Goal: Information Seeking & Learning: Learn about a topic

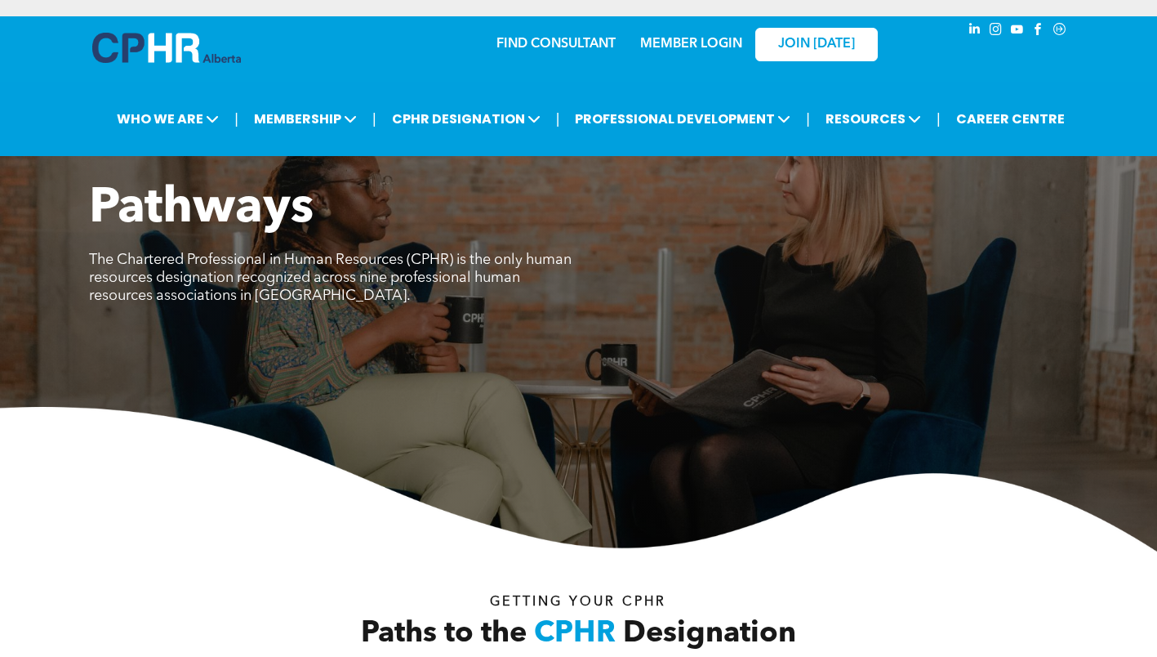
scroll to position [4165, 0]
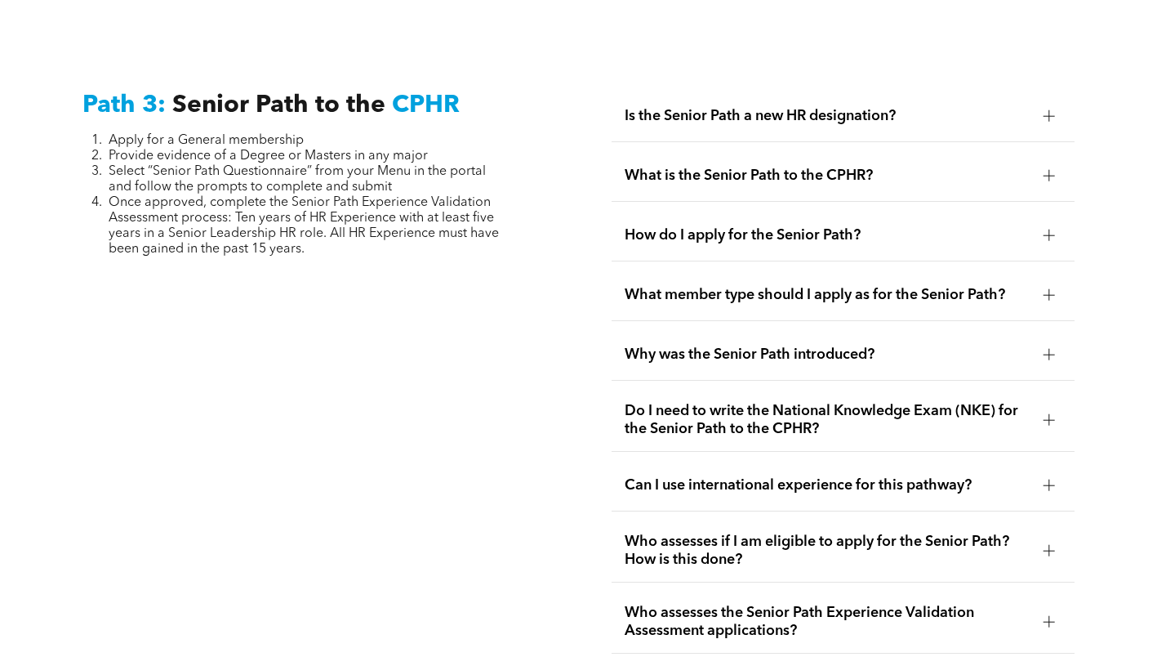
click at [229, 317] on div "Path 3: Senior Path to the CPHR Apply for a General membership Provide evidence…" at bounding box center [313, 402] width 489 height 649
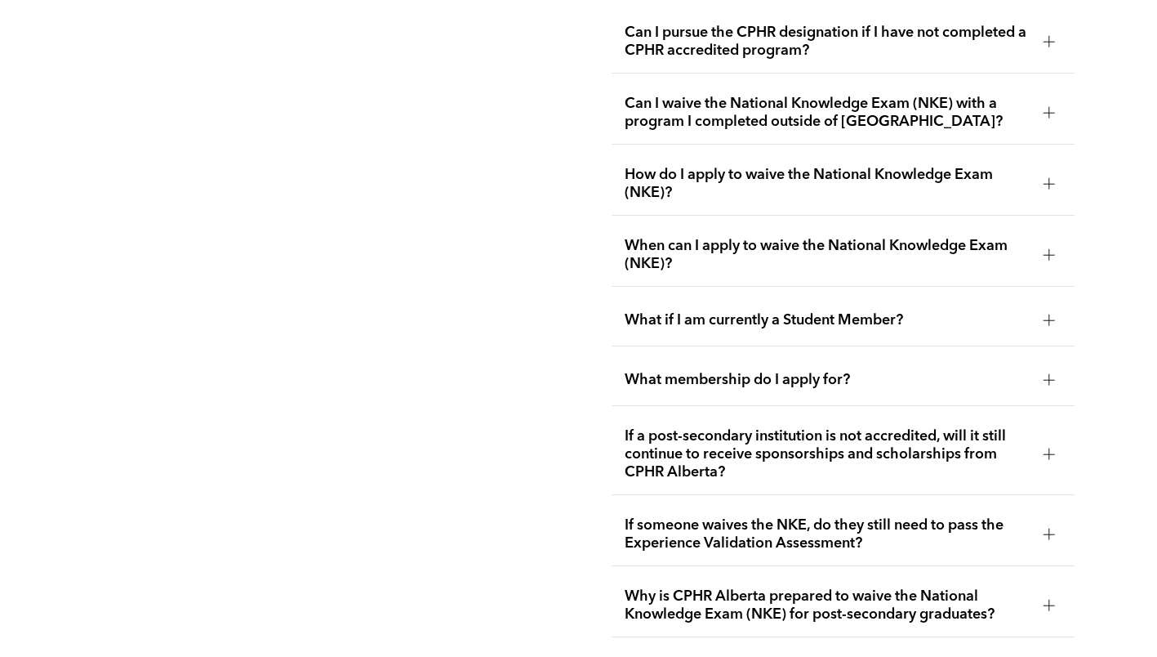
scroll to position [2450, 0]
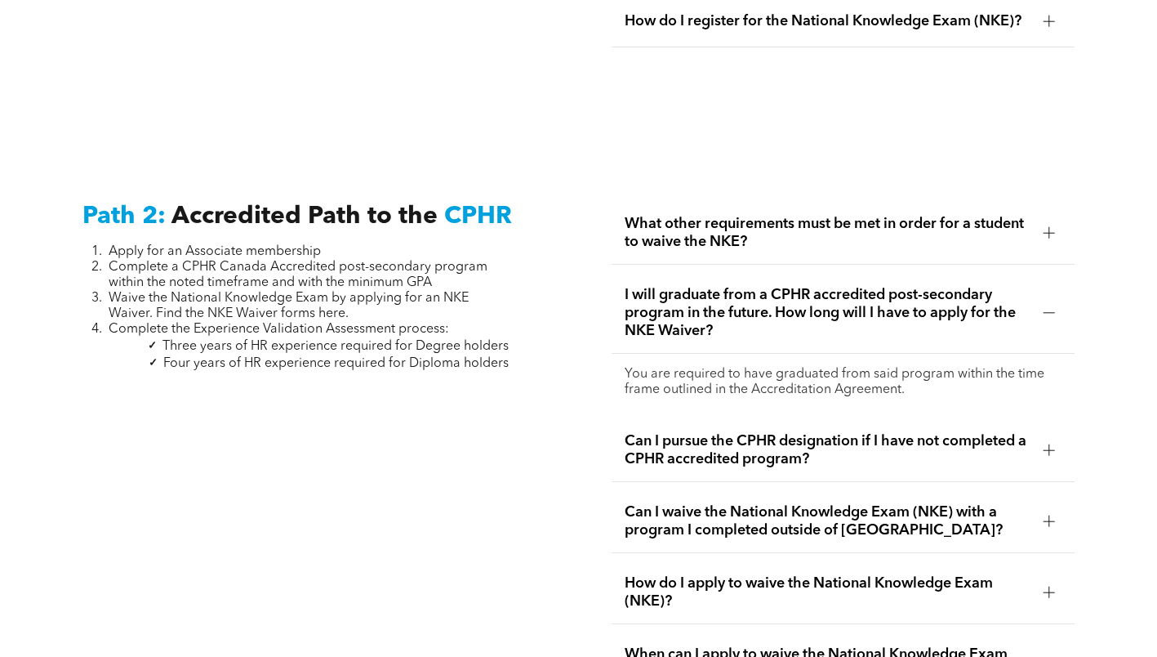
click at [845, 439] on span "Can I pursue the CPHR designation if I have not completed a CPHR accredited pro…" at bounding box center [828, 450] width 406 height 36
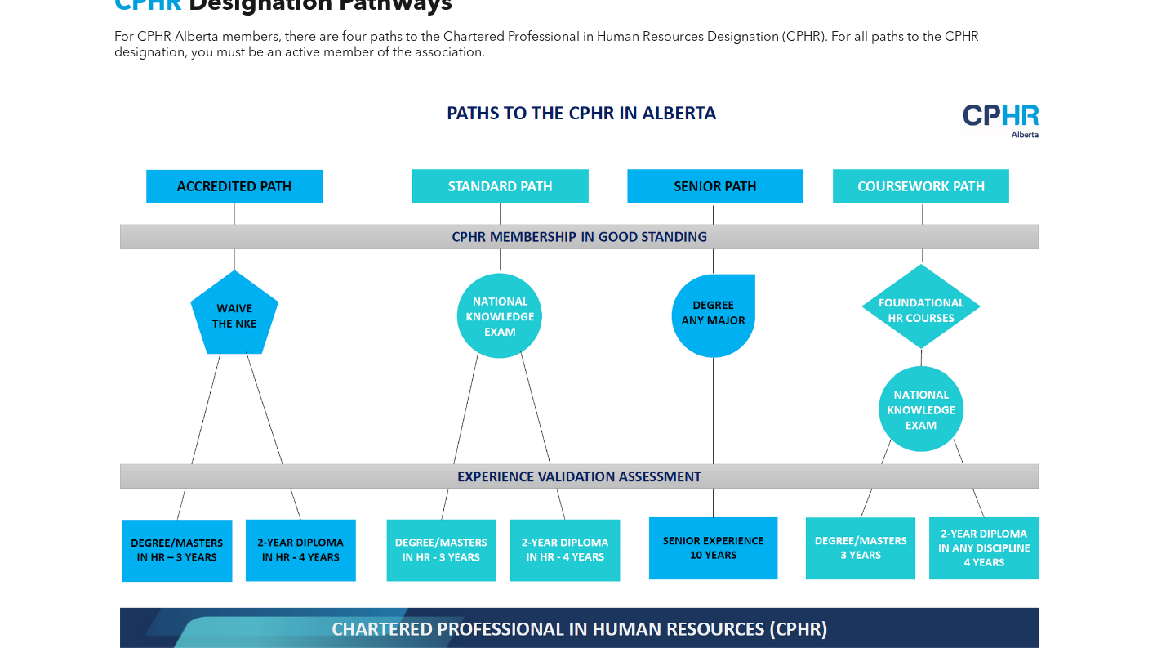
scroll to position [817, 0]
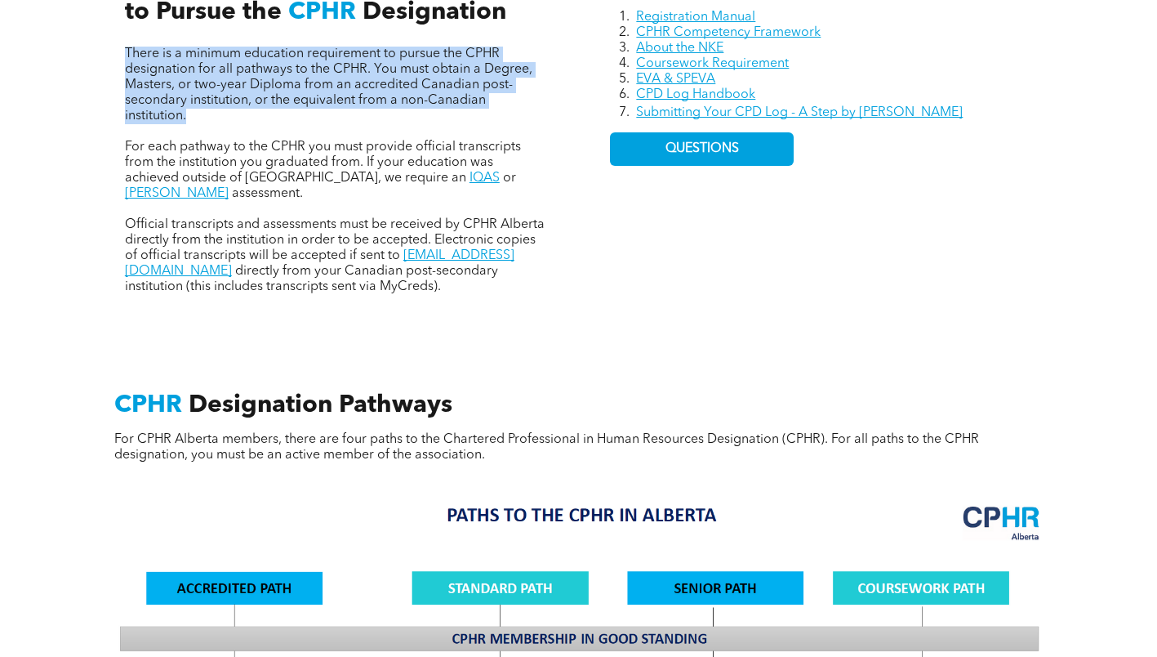
drag, startPoint x: 221, startPoint y: 111, endPoint x: 96, endPoint y: 52, distance: 138.1
click at [96, 52] on div "Resources Registration Manual CPHR Competency Framework About the NKE Coursewor…" at bounding box center [579, 114] width 980 height 433
copy span "There is a minimum education requirement to pursue the CPHR designation for all…"
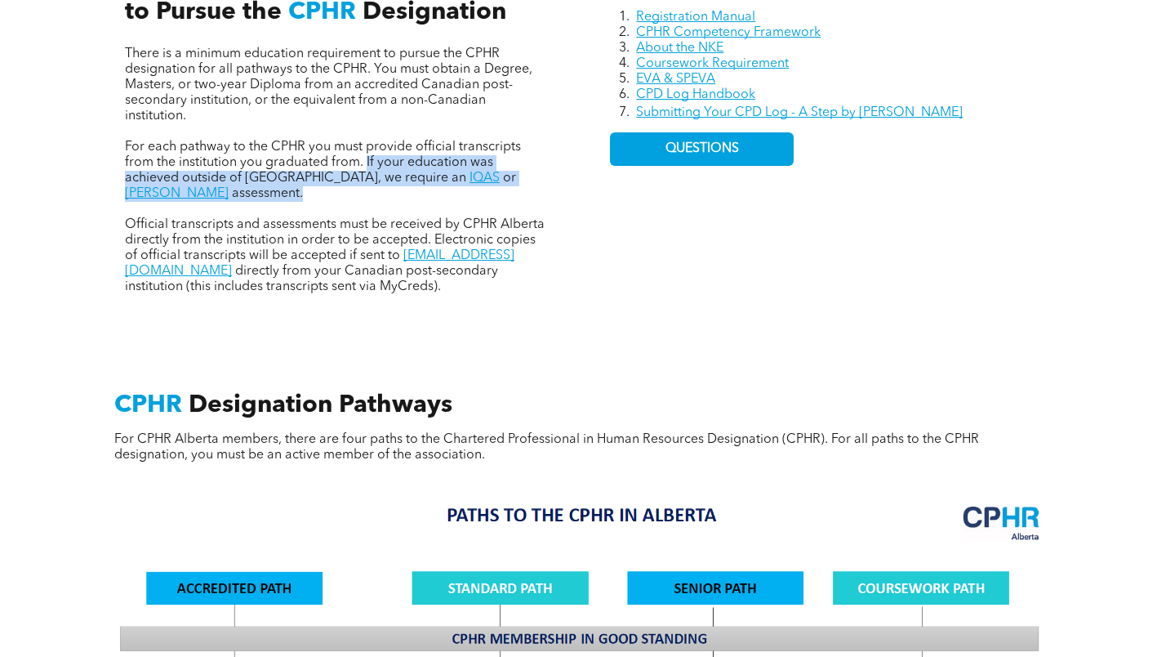
drag, startPoint x: 555, startPoint y: 183, endPoint x: 364, endPoint y: 163, distance: 192.2
click at [364, 163] on div "There is a minimum education requirement to pursue the CPHR designation for all…" at bounding box center [336, 114] width 448 height 386
copy p "If your education was achieved outside of Canada, we require an IQAS or WES ass…"
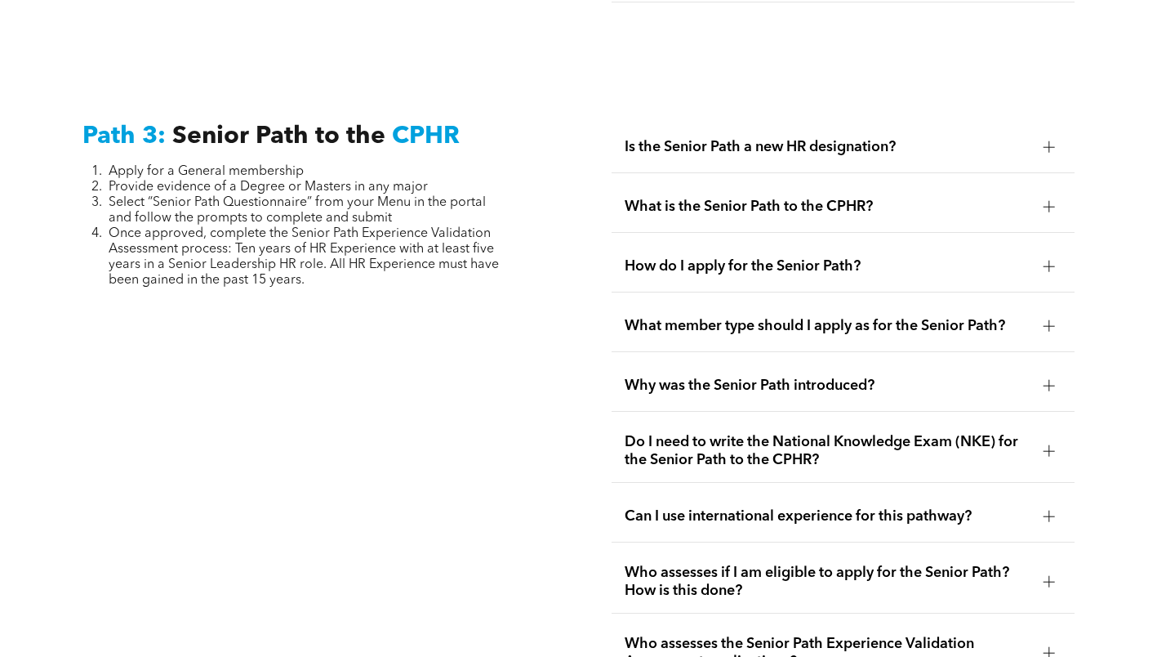
scroll to position [4656, 0]
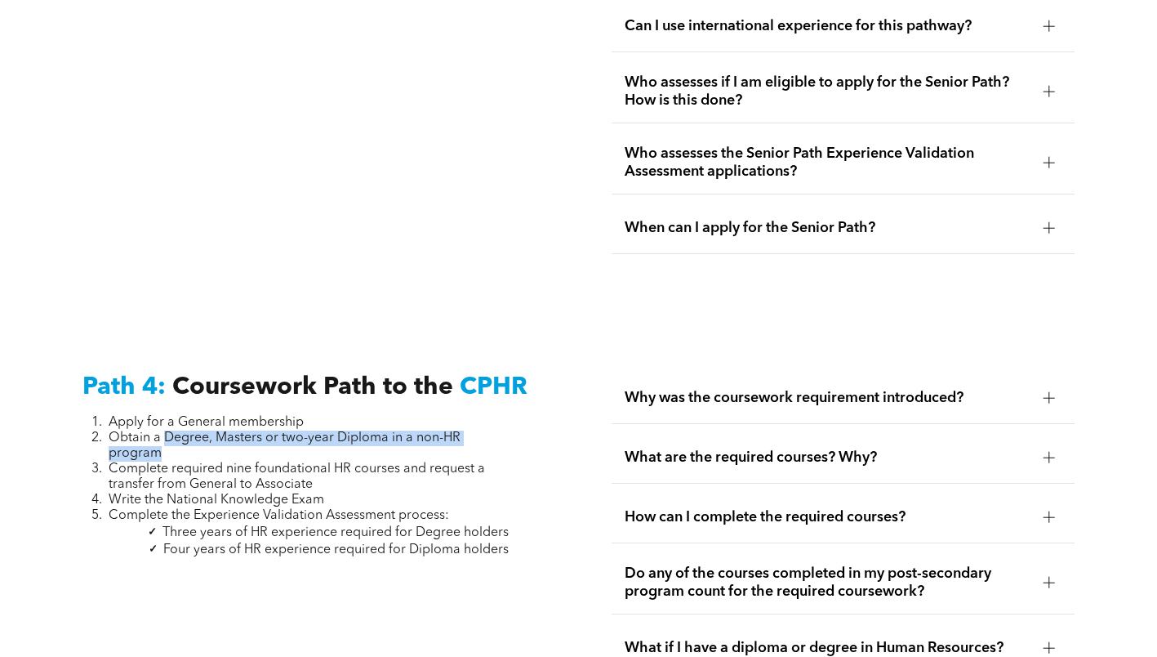
drag, startPoint x: 163, startPoint y: 388, endPoint x: 193, endPoint y: 408, distance: 36.5
click at [193, 430] on li "Obtain a Degree, Masters or two-year Diploma in a non-HR program" at bounding box center [309, 445] width 400 height 31
copy span "Degree, Masters or two-year Diploma in a non-HR program"
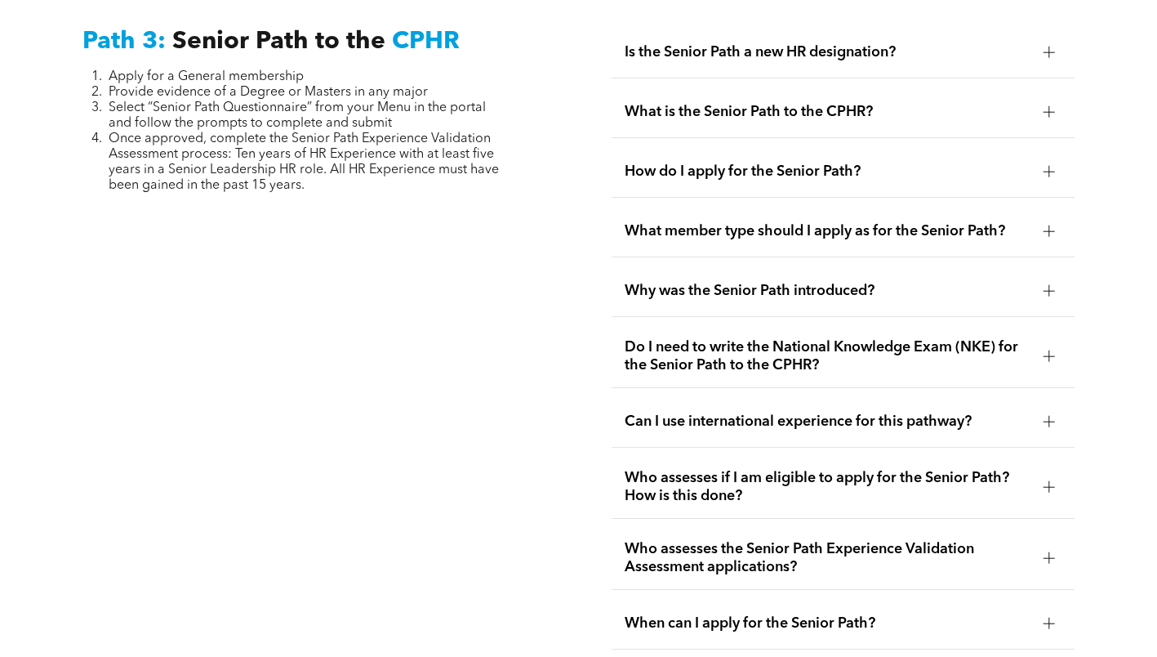
scroll to position [4165, 0]
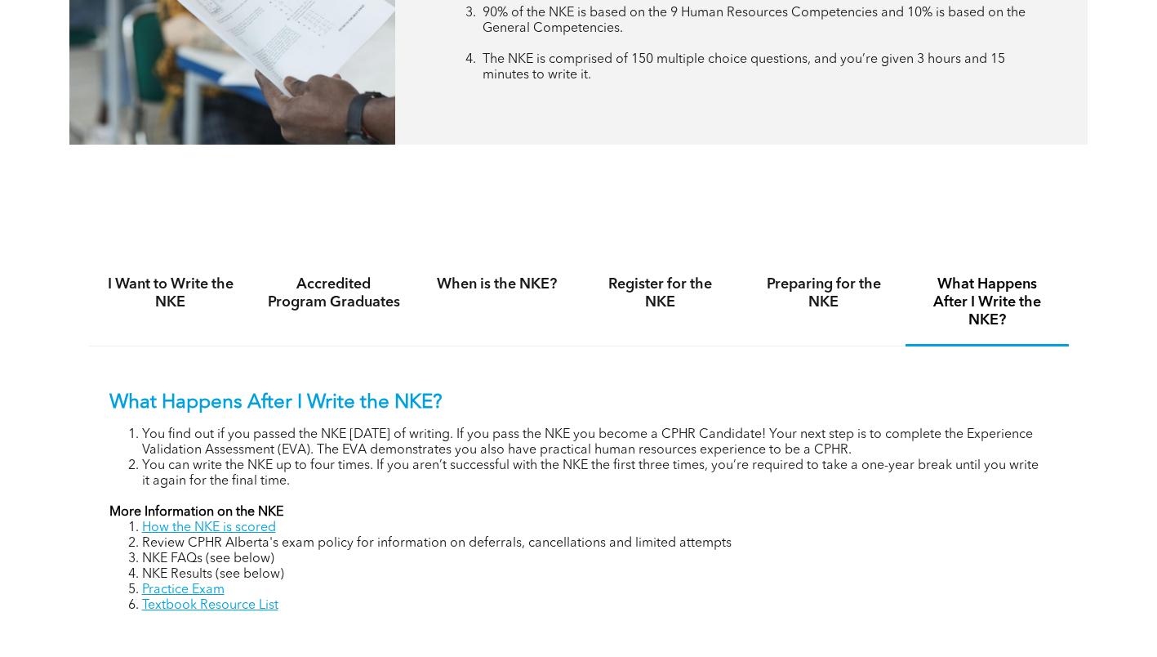
scroll to position [980, 0]
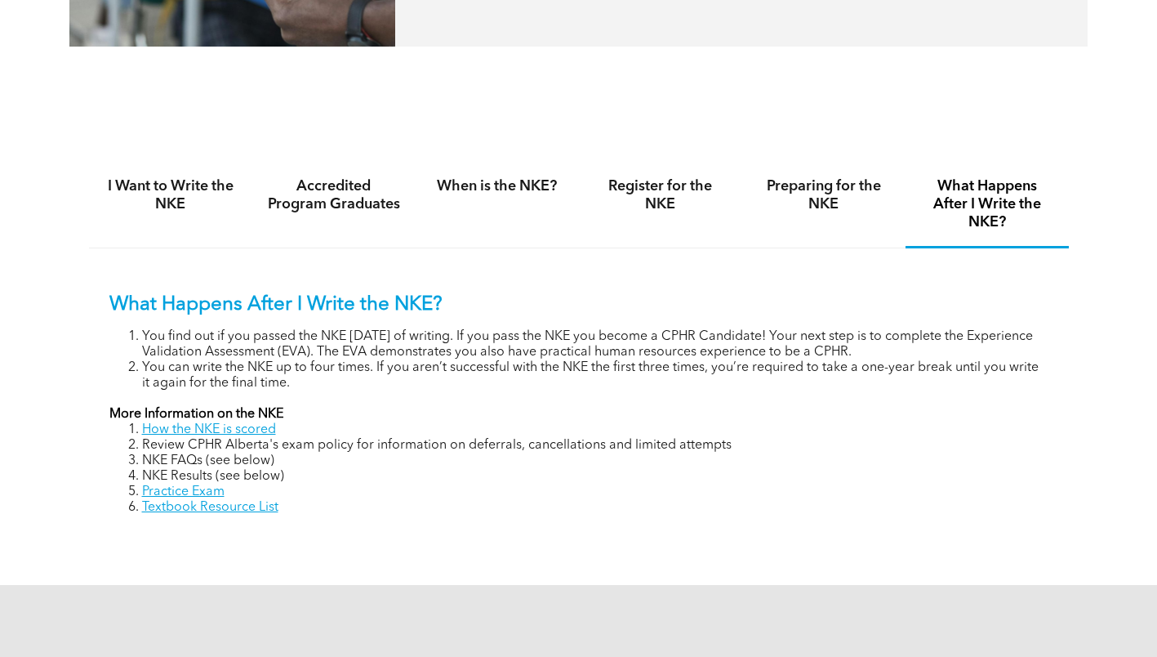
click at [505, 232] on div "When is the NKE?" at bounding box center [497, 206] width 163 height 86
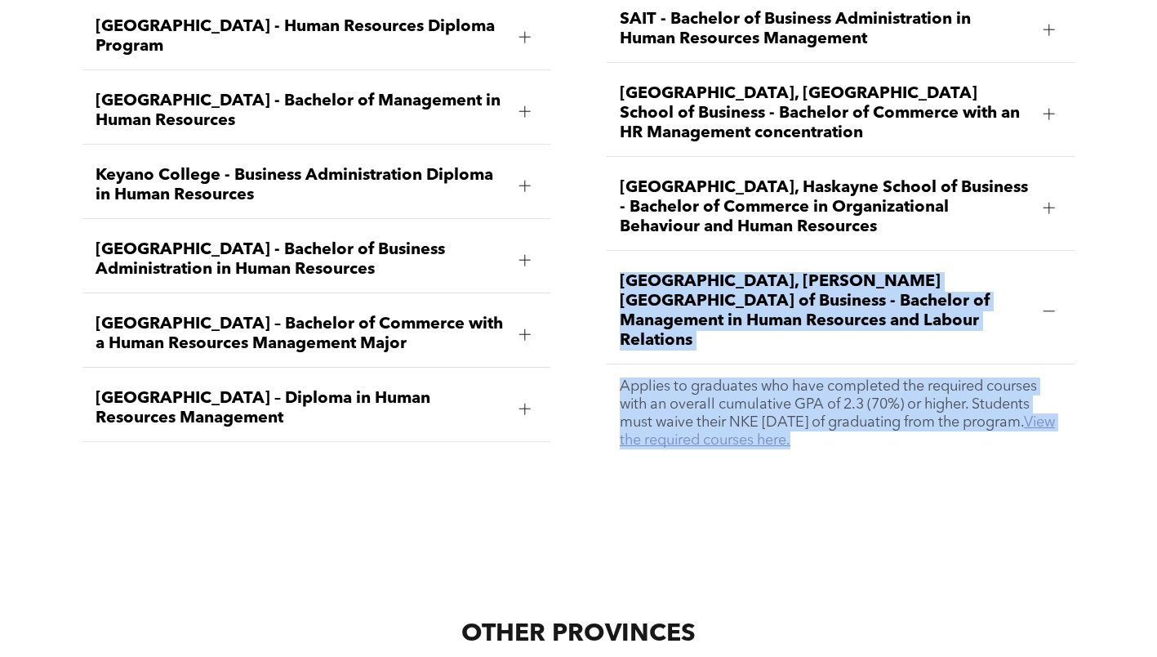
scroll to position [2650, 0]
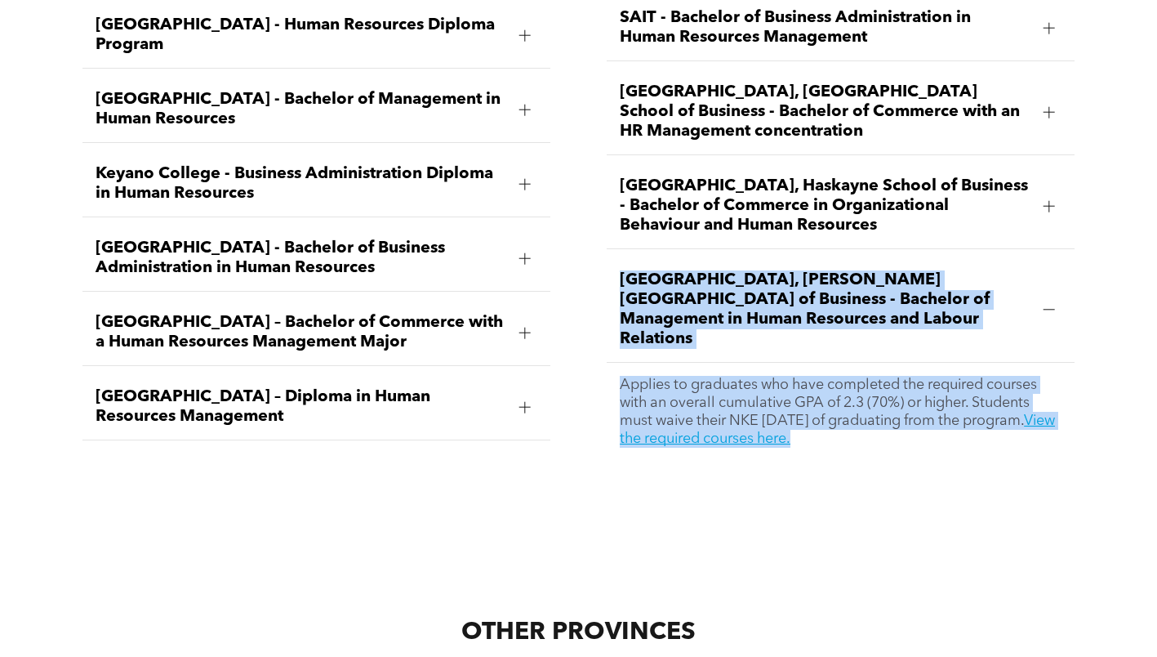
click at [775, 408] on div "NAIT - Bachelor of Business Administration in Human Resources Management Applie…" at bounding box center [841, 79] width 494 height 789
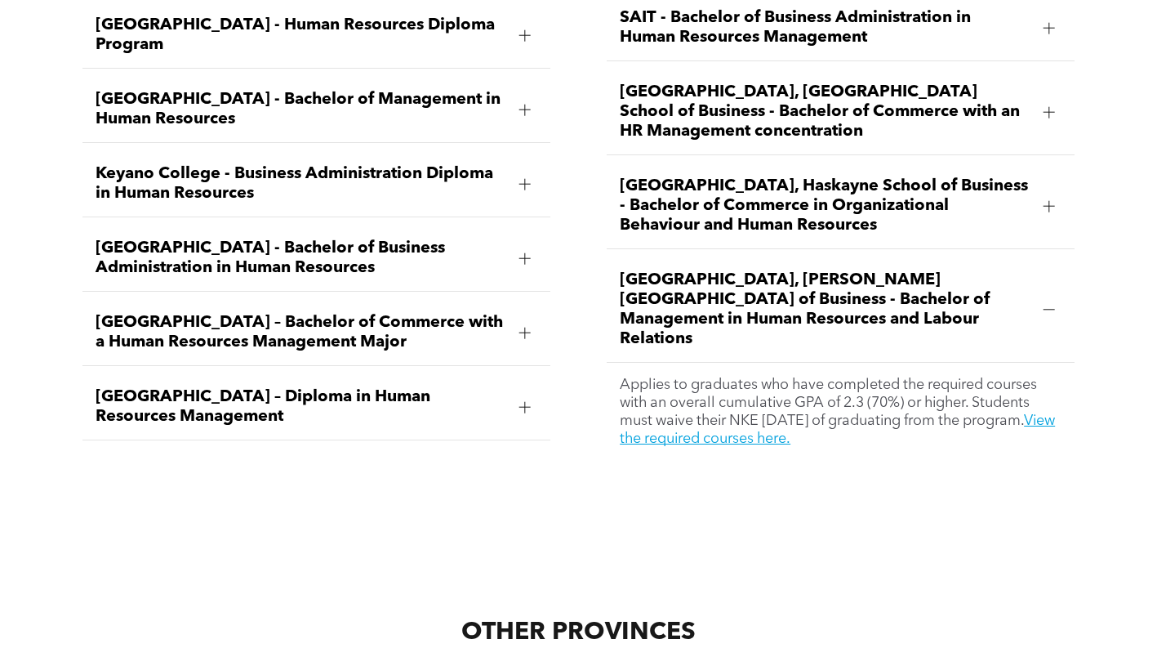
click at [777, 389] on div "Applies to graduates who have completed the required courses with an overall cu…" at bounding box center [841, 412] width 468 height 98
click at [779, 413] on link "View the required courses here." at bounding box center [837, 429] width 435 height 33
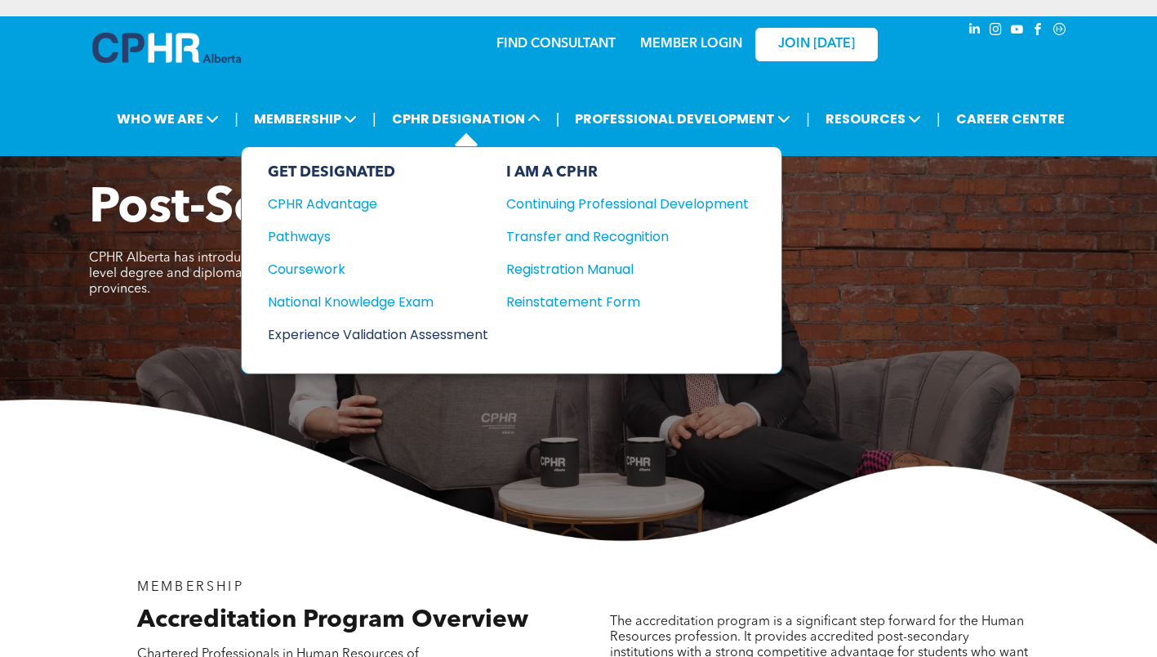
drag, startPoint x: 395, startPoint y: 319, endPoint x: 366, endPoint y: 329, distance: 31.0
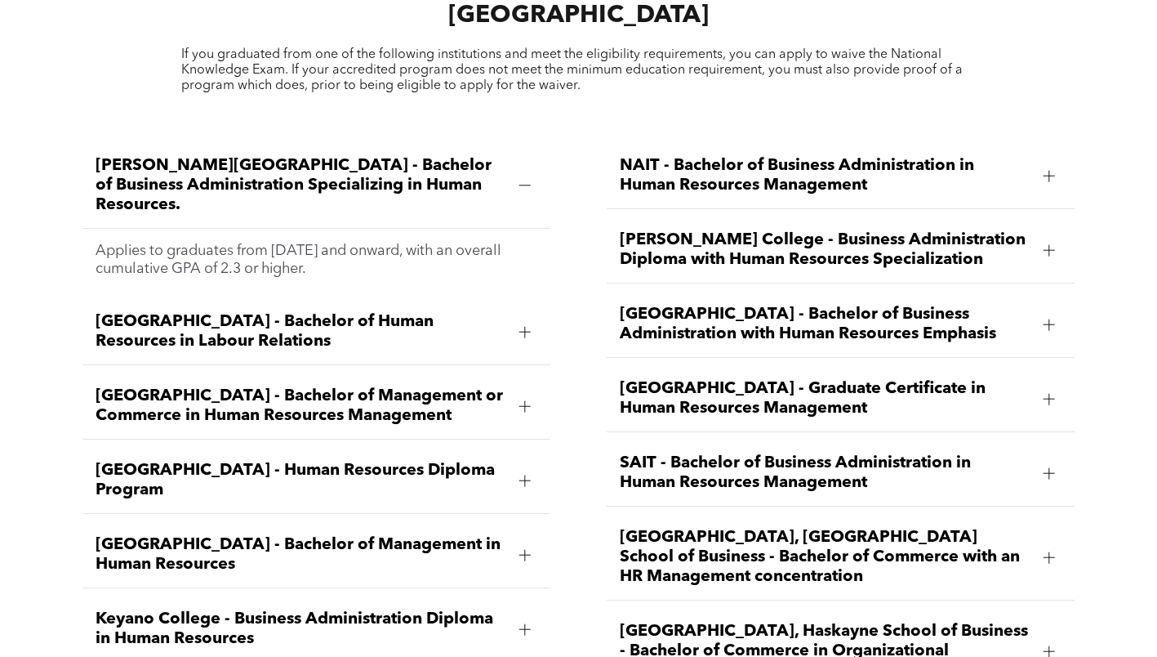
scroll to position [2124, 0]
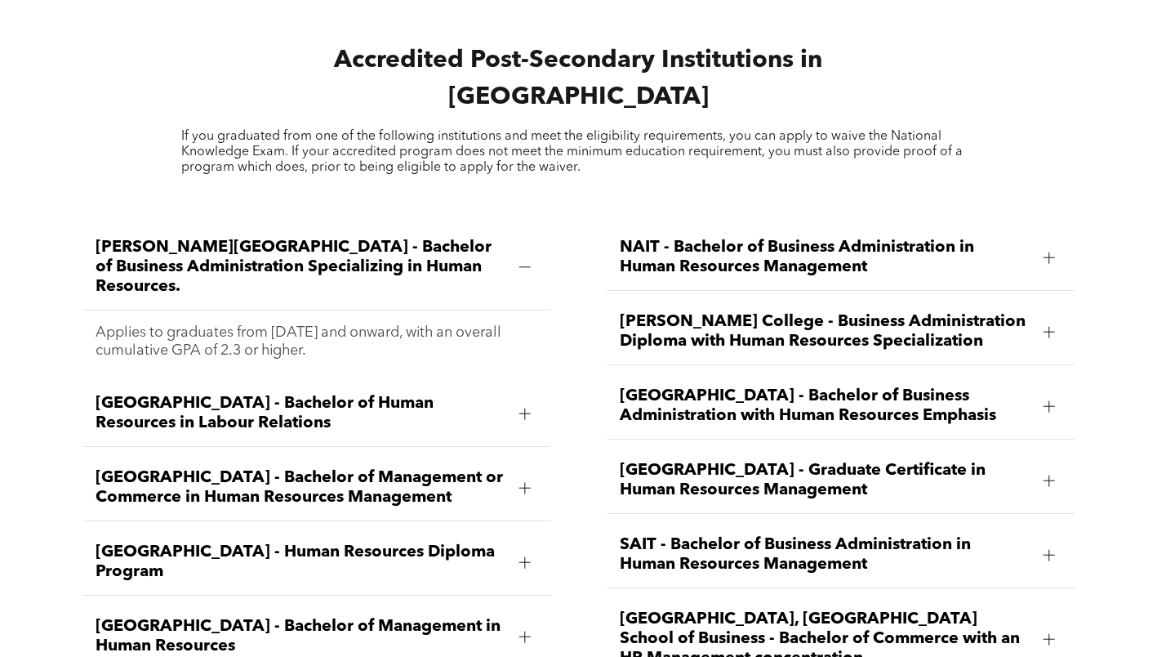
click at [285, 238] on span "[PERSON_NAME][GEOGRAPHIC_DATA] - Bachelor of Business Administration Specializi…" at bounding box center [301, 267] width 411 height 59
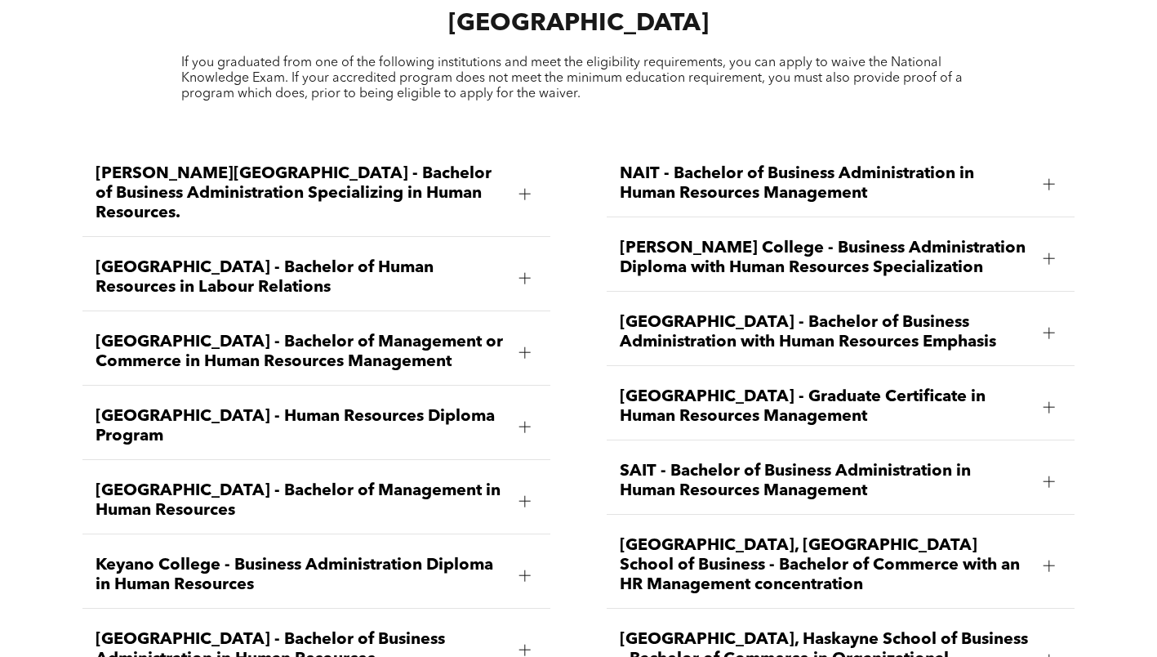
scroll to position [2287, 0]
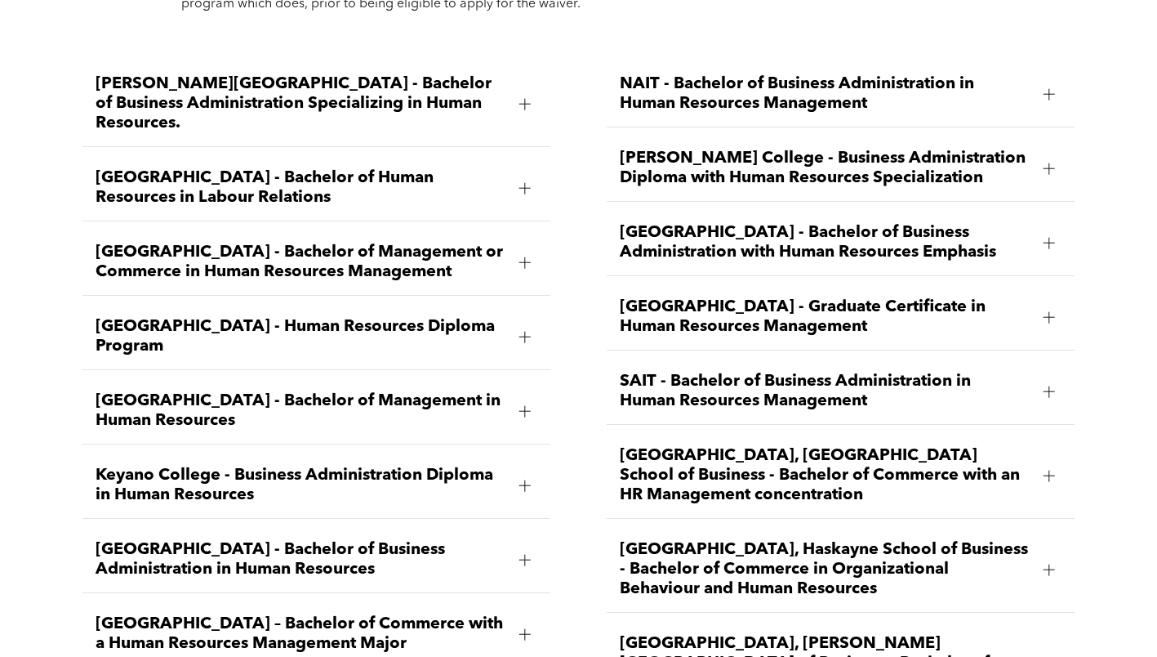
click at [356, 378] on div "Concordia University of Edmonton - Bachelor of Management in Human Resources" at bounding box center [316, 411] width 468 height 66
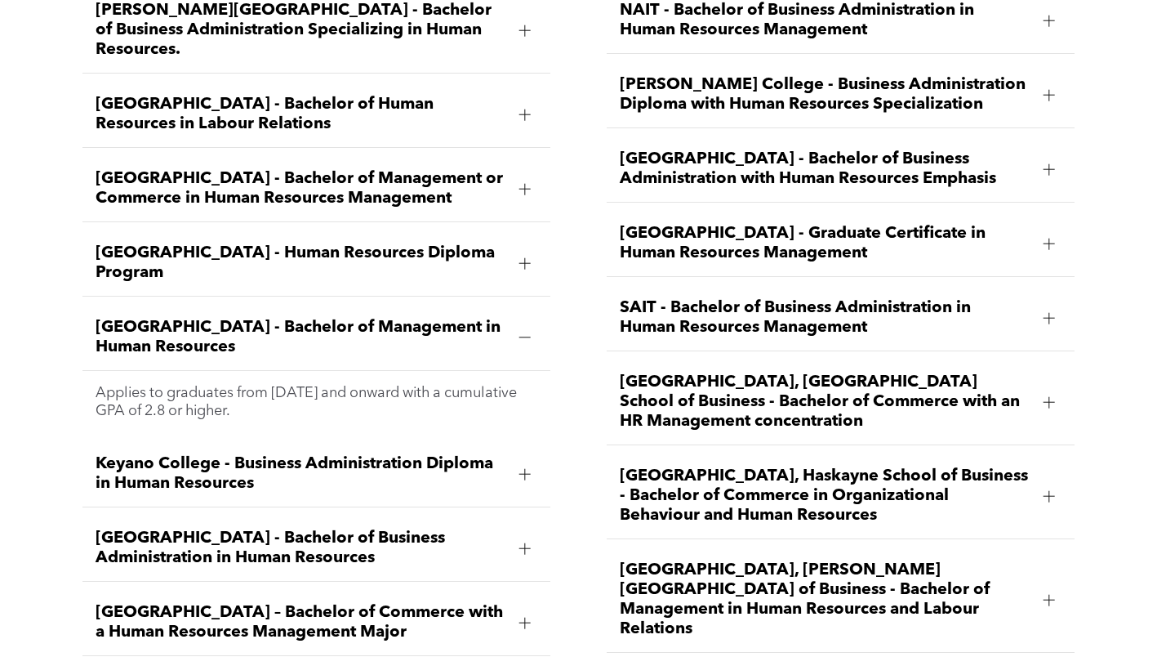
scroll to position [2450, 0]
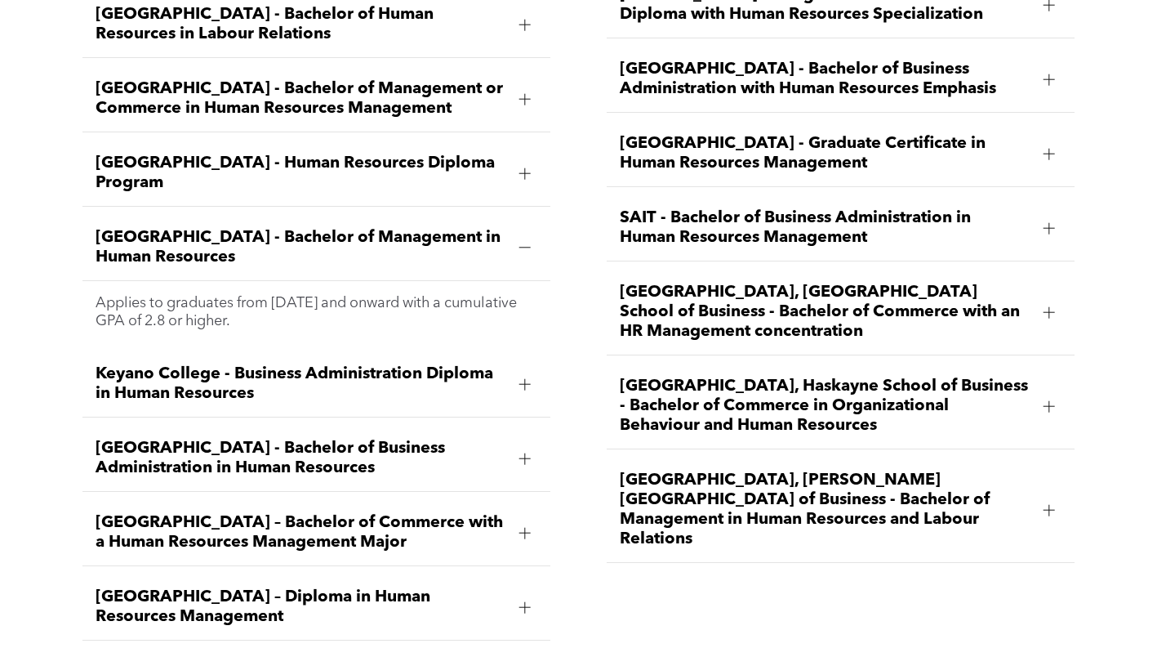
click at [320, 574] on div "MacEwan University – Diploma in Human Resources Management" at bounding box center [316, 607] width 468 height 66
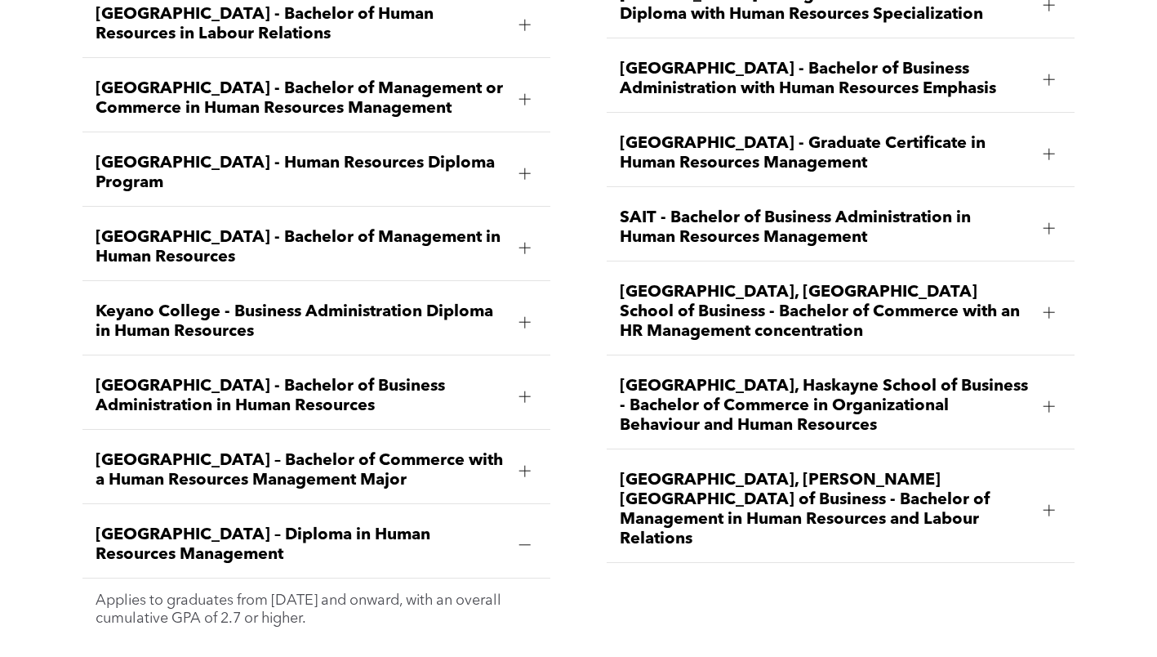
drag, startPoint x: 381, startPoint y: 561, endPoint x: 84, endPoint y: 459, distance: 314.3
click at [84, 512] on li "MacEwan University – Diploma in Human Resources Management Applies to graduates…" at bounding box center [316, 576] width 468 height 128
copy li "MacEwan University – Diploma in Human Resources Management Applies to graduates…"
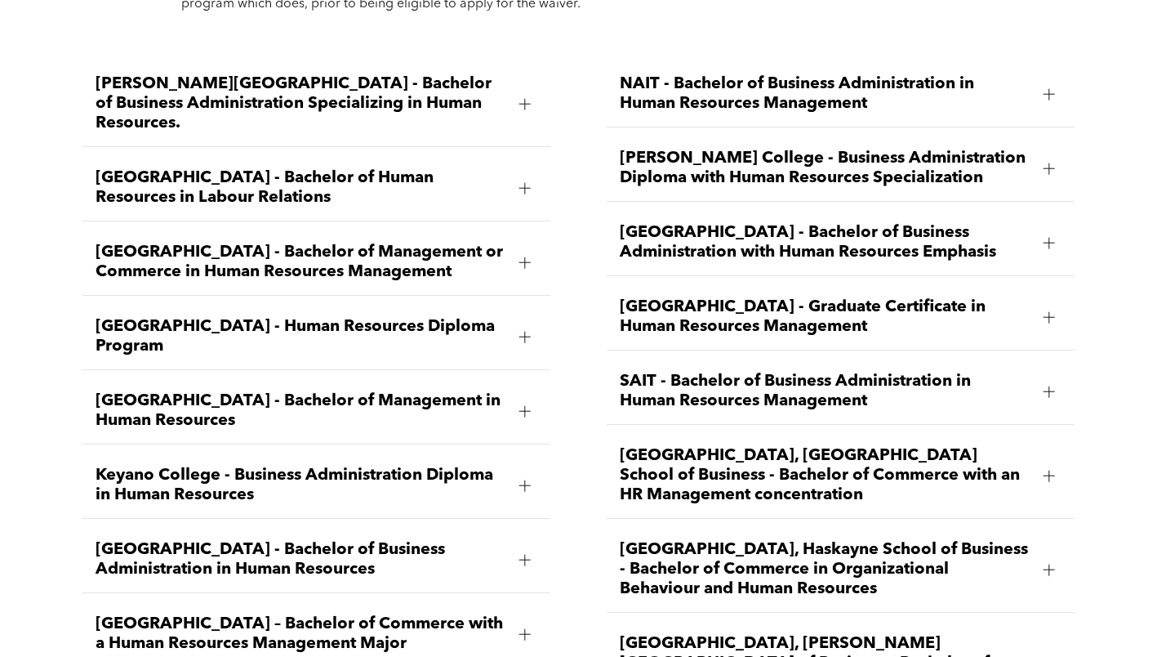
scroll to position [2287, 0]
click at [270, 527] on div "Mount Royal University - Bachelor of Business Administration in Human Resources" at bounding box center [316, 560] width 468 height 66
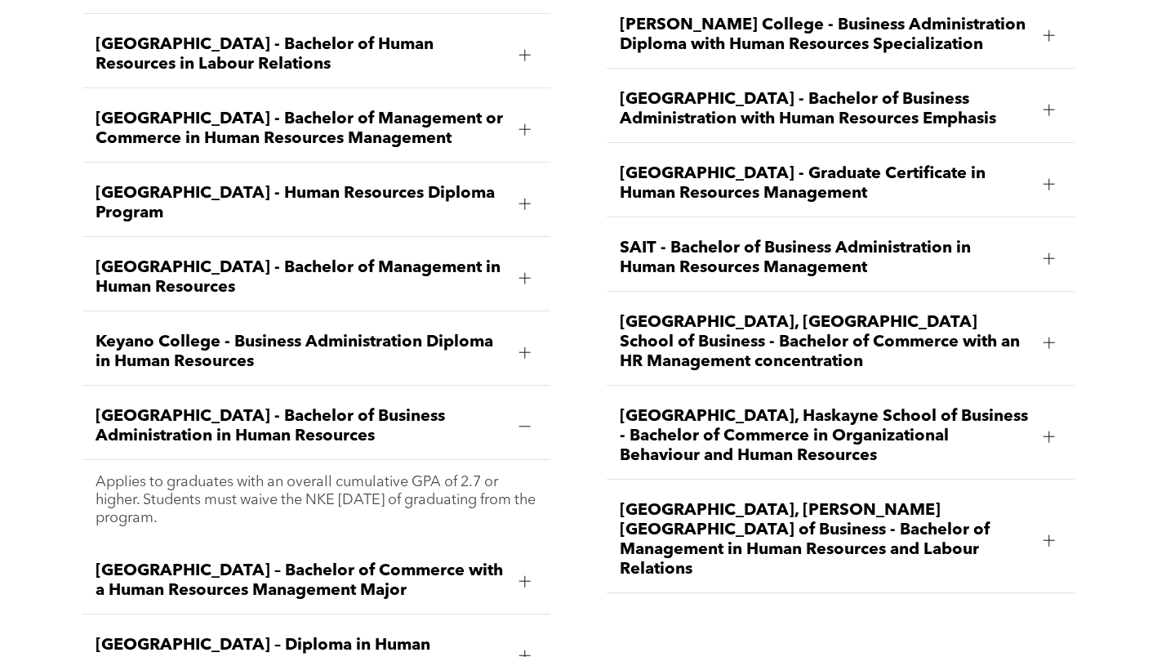
scroll to position [2532, 0]
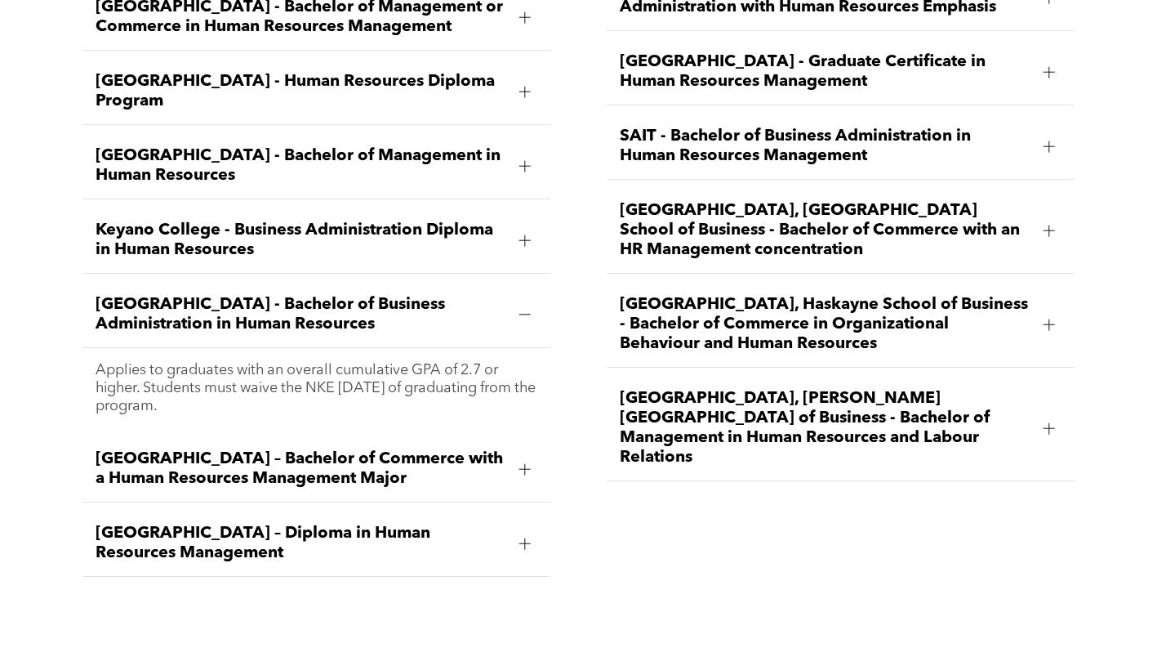
click at [280, 449] on span "MacEwan University – Bachelor of Commerce with a Human Resources Management Maj…" at bounding box center [301, 468] width 411 height 39
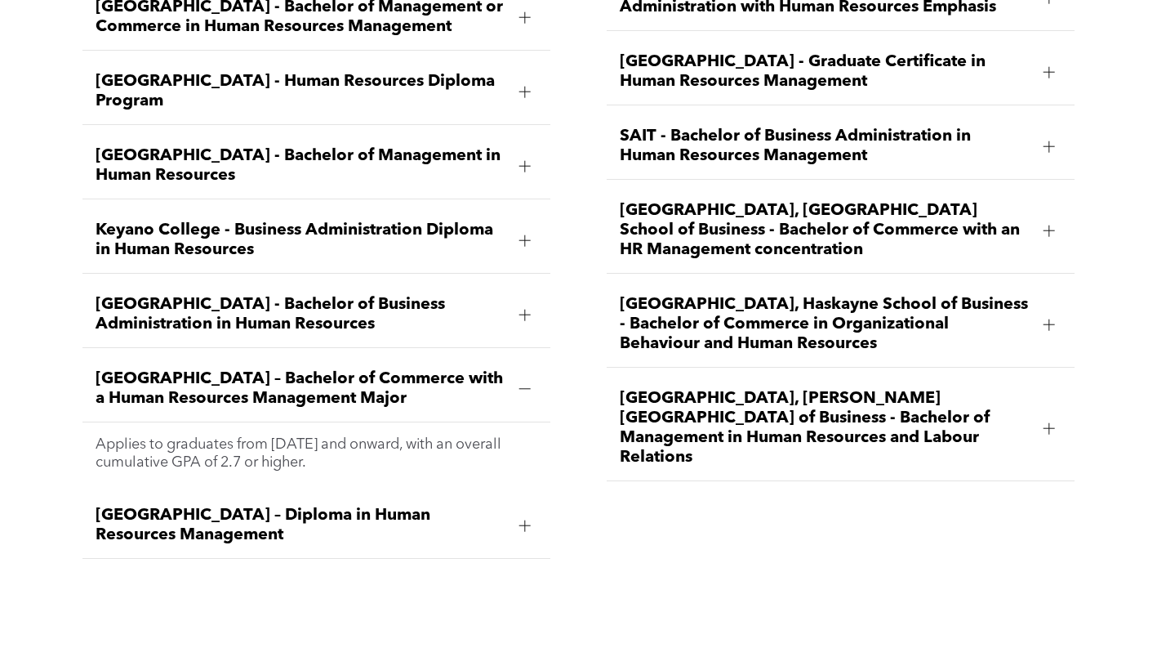
click at [289, 506] on span "MacEwan University – Diploma in Human Resources Management" at bounding box center [301, 525] width 411 height 39
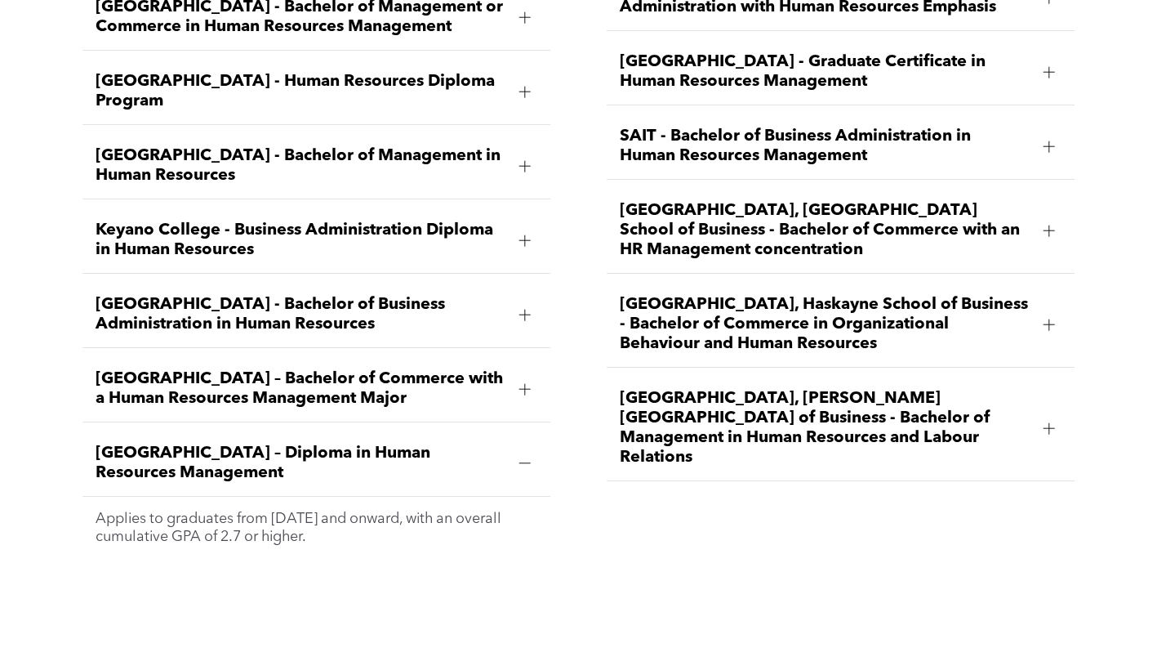
click at [288, 221] on span "Keyano College - Business Administration Diploma in Human Resources" at bounding box center [301, 240] width 411 height 39
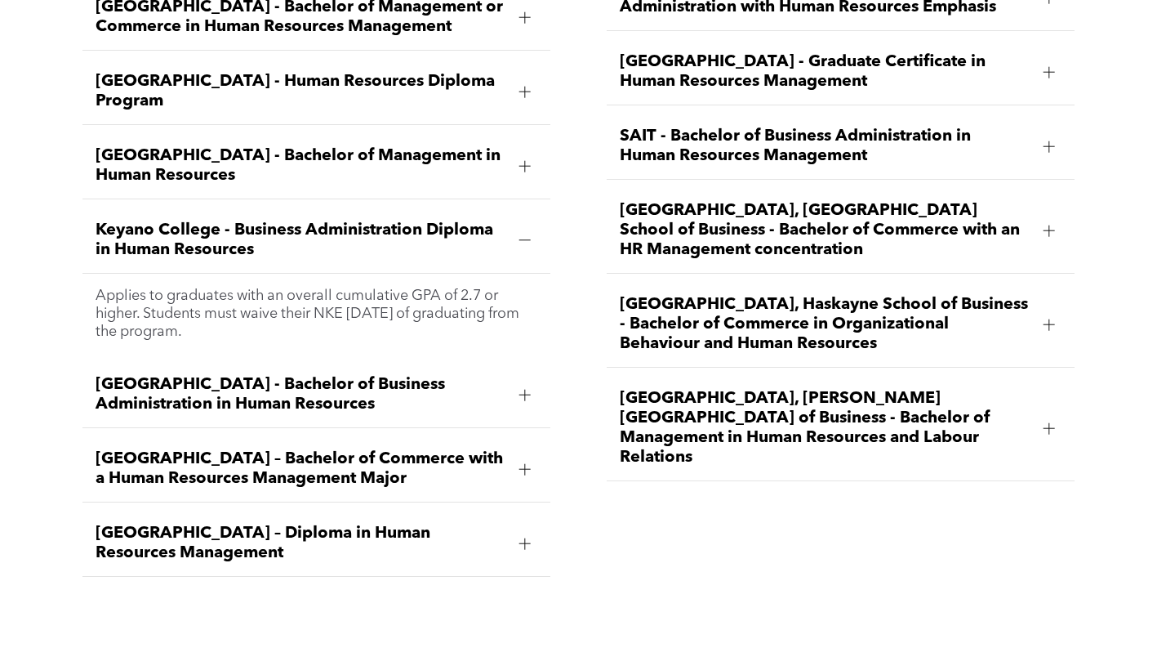
click at [380, 524] on span "MacEwan University – Diploma in Human Resources Management" at bounding box center [301, 543] width 411 height 39
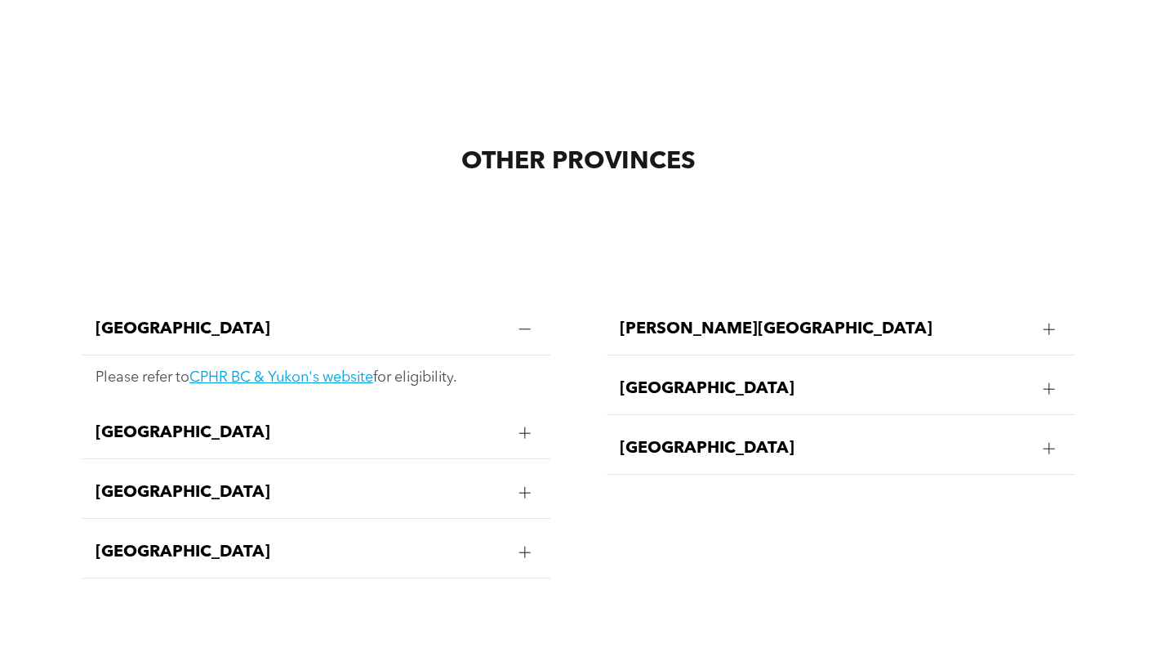
scroll to position [3104, 0]
